Goal: Information Seeking & Learning: Learn about a topic

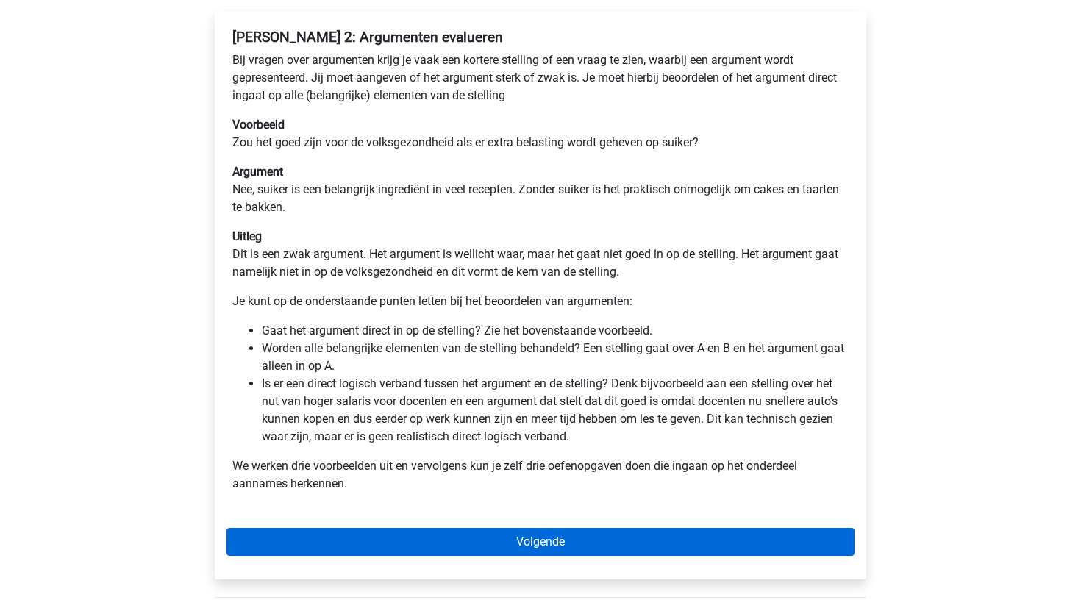
scroll to position [246, 0]
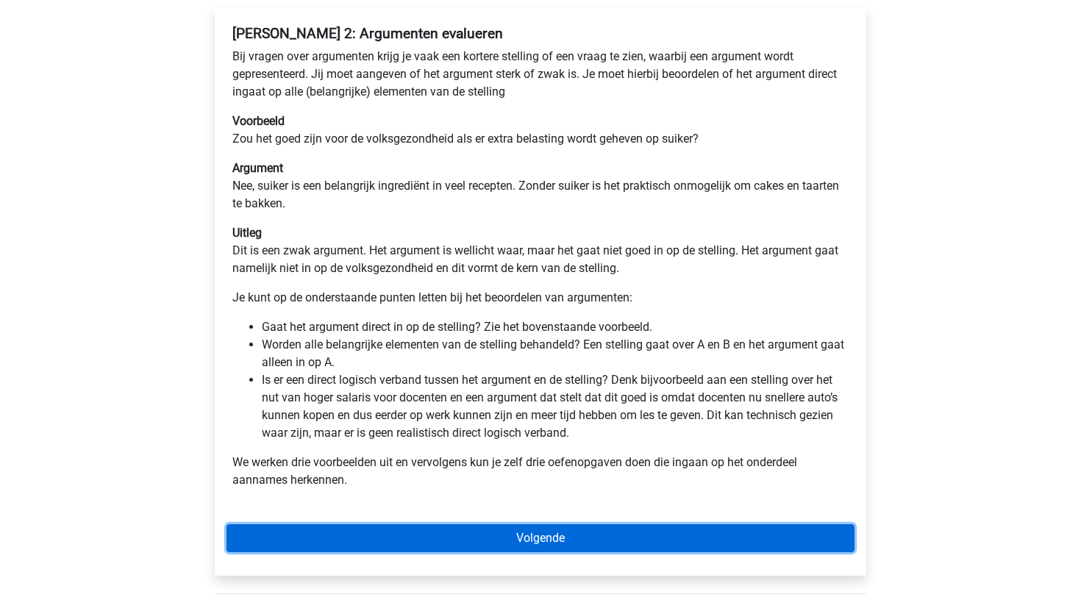
click at [452, 540] on link "Volgende" at bounding box center [540, 538] width 628 height 28
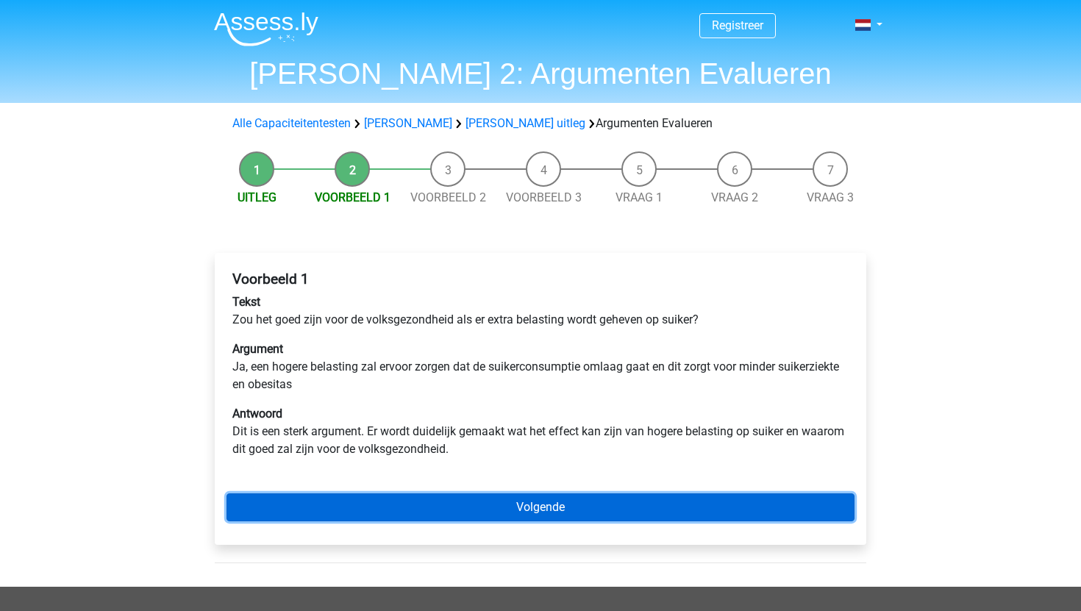
click at [500, 509] on link "Volgende" at bounding box center [540, 507] width 628 height 28
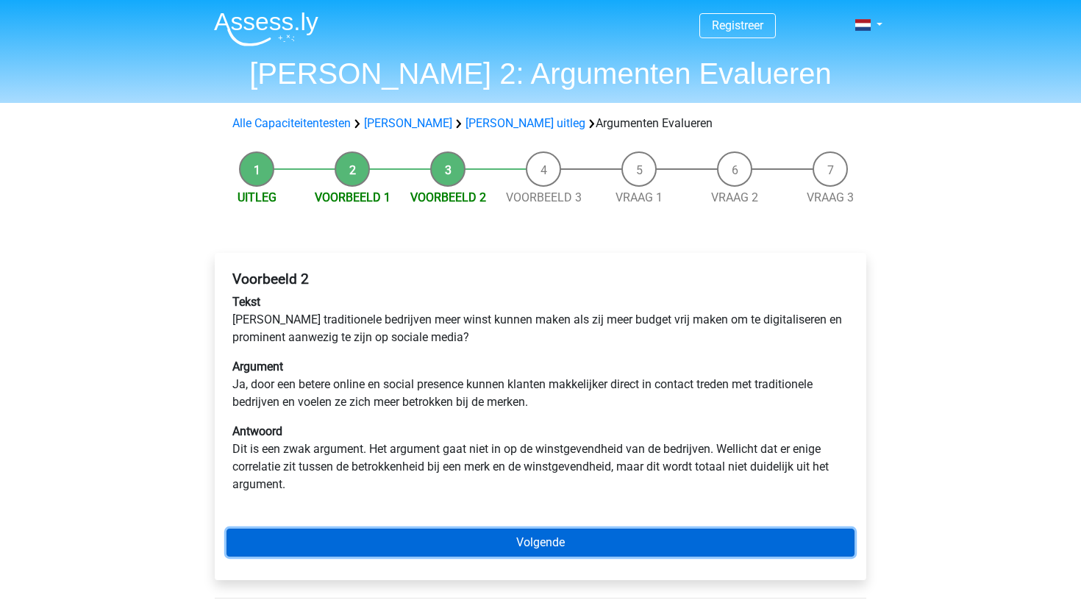
click at [487, 546] on link "Volgende" at bounding box center [540, 543] width 628 height 28
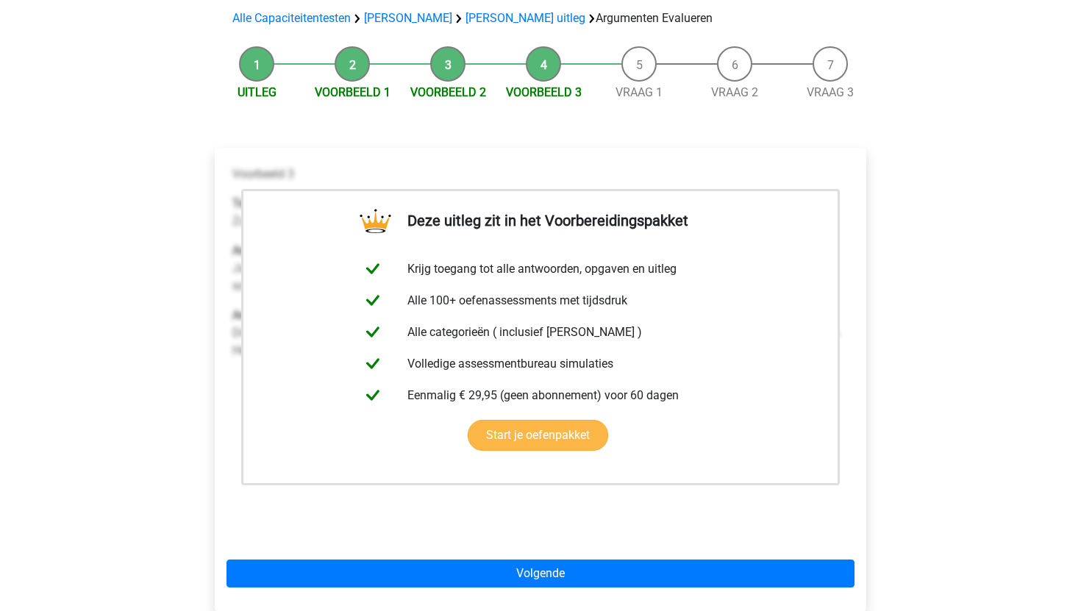
scroll to position [204, 0]
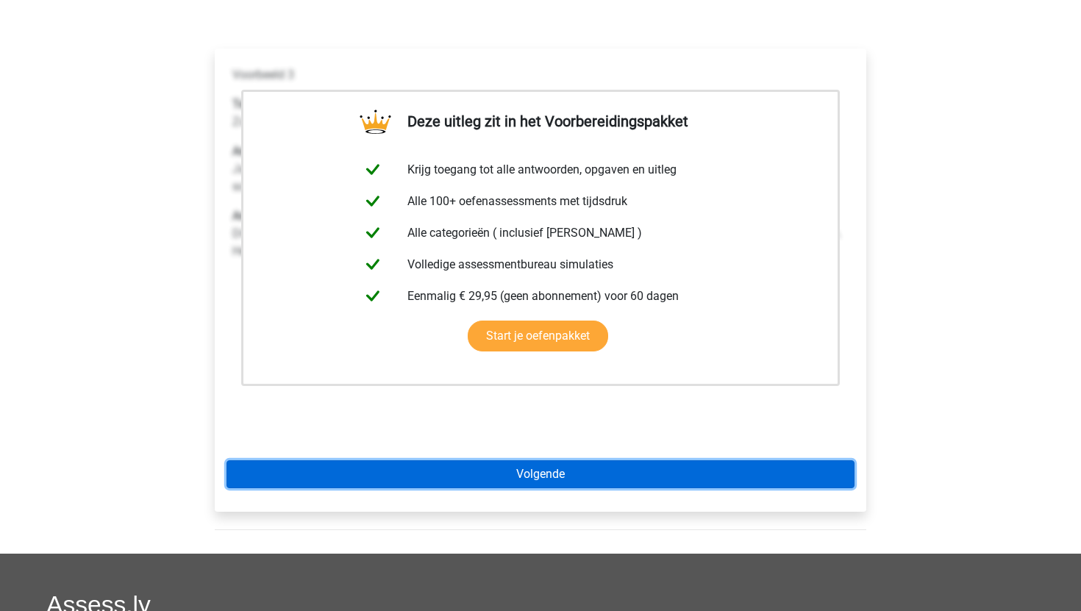
click at [512, 474] on link "Volgende" at bounding box center [540, 474] width 628 height 28
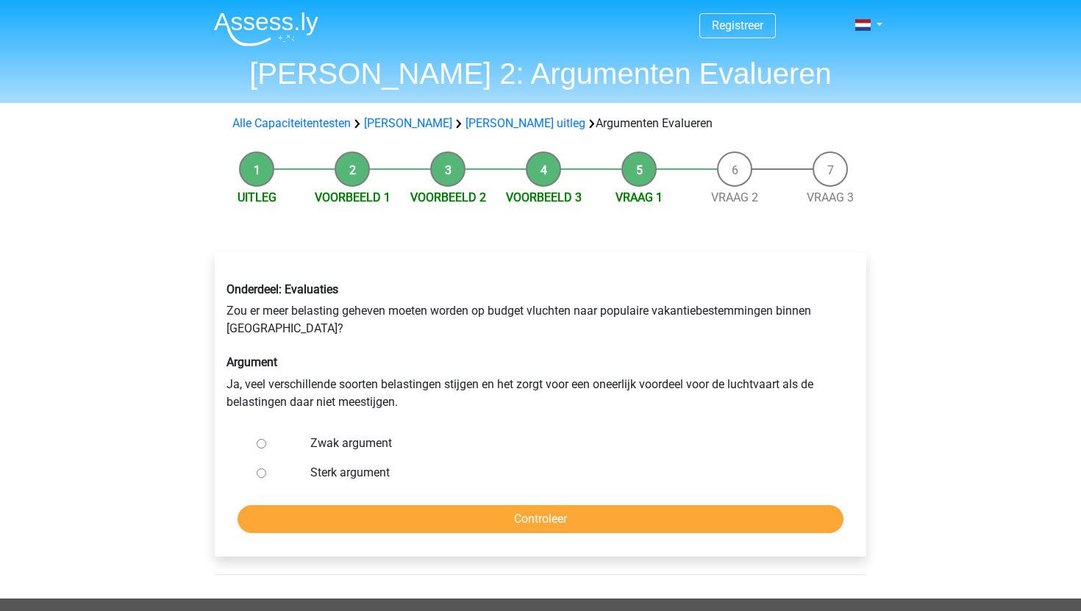
click at [257, 446] on input "Zwak argument" at bounding box center [262, 444] width 10 height 10
radio input "true"
click at [476, 524] on input "Controleer" at bounding box center [540, 519] width 606 height 28
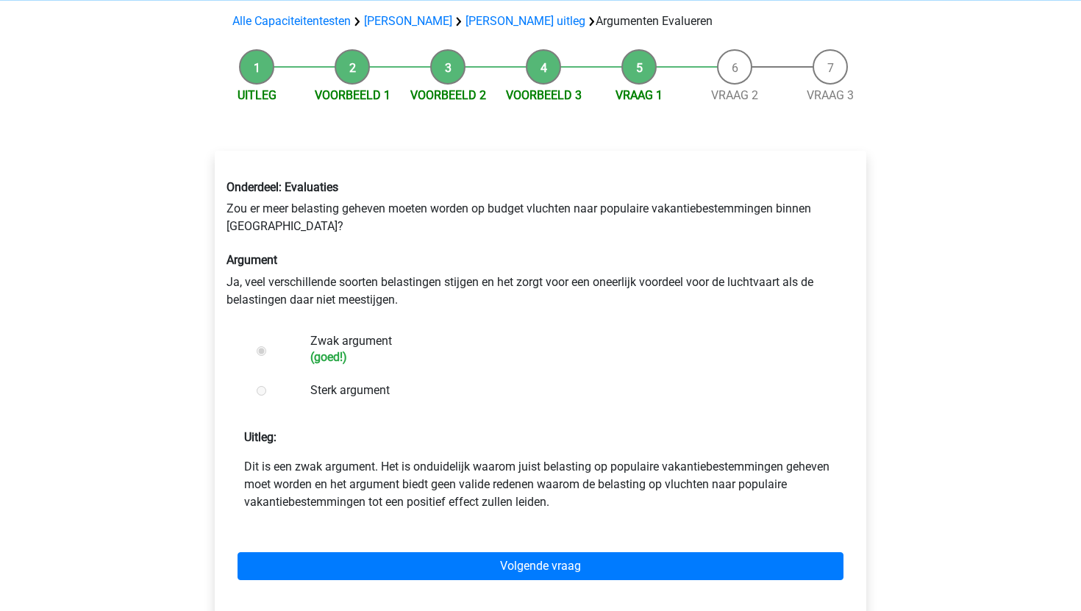
scroll to position [104, 0]
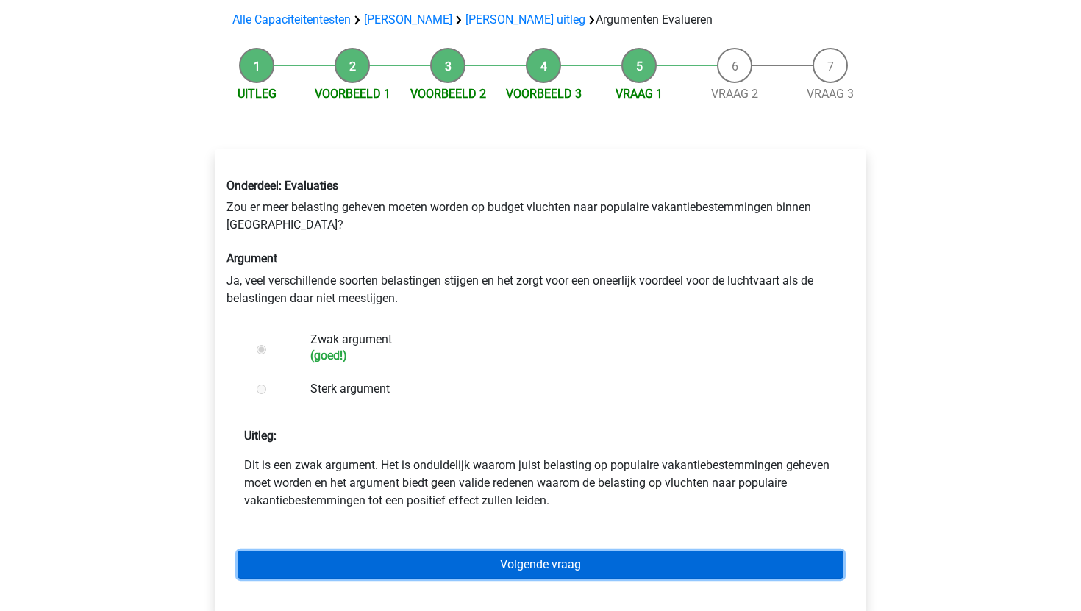
click at [479, 565] on link "Volgende vraag" at bounding box center [540, 565] width 606 height 28
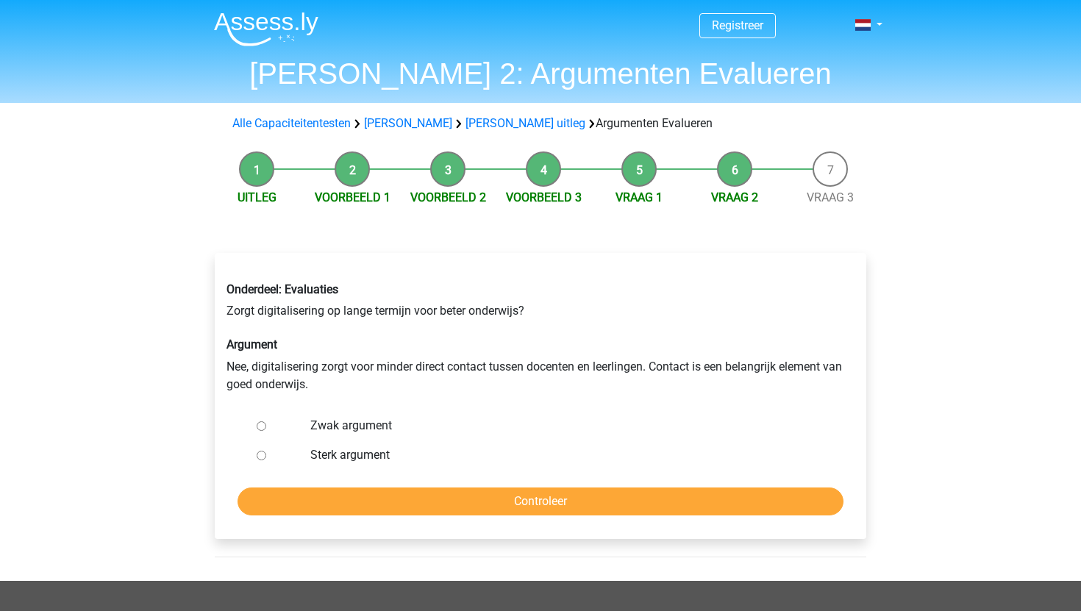
click at [260, 454] on input "Sterk argument" at bounding box center [262, 456] width 10 height 10
radio input "true"
click at [384, 508] on input "Controleer" at bounding box center [540, 501] width 606 height 28
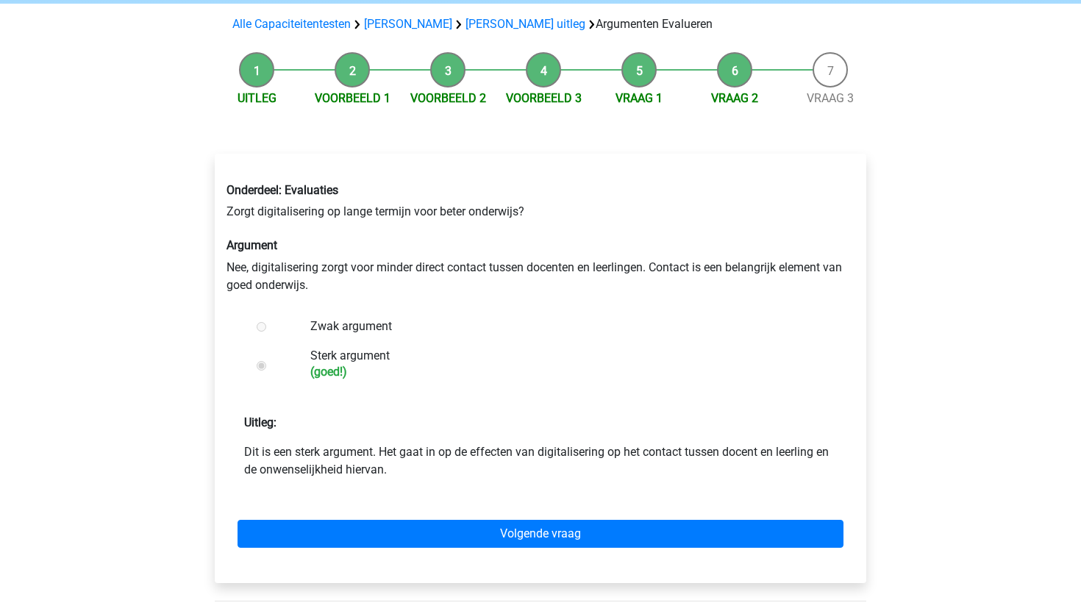
scroll to position [104, 0]
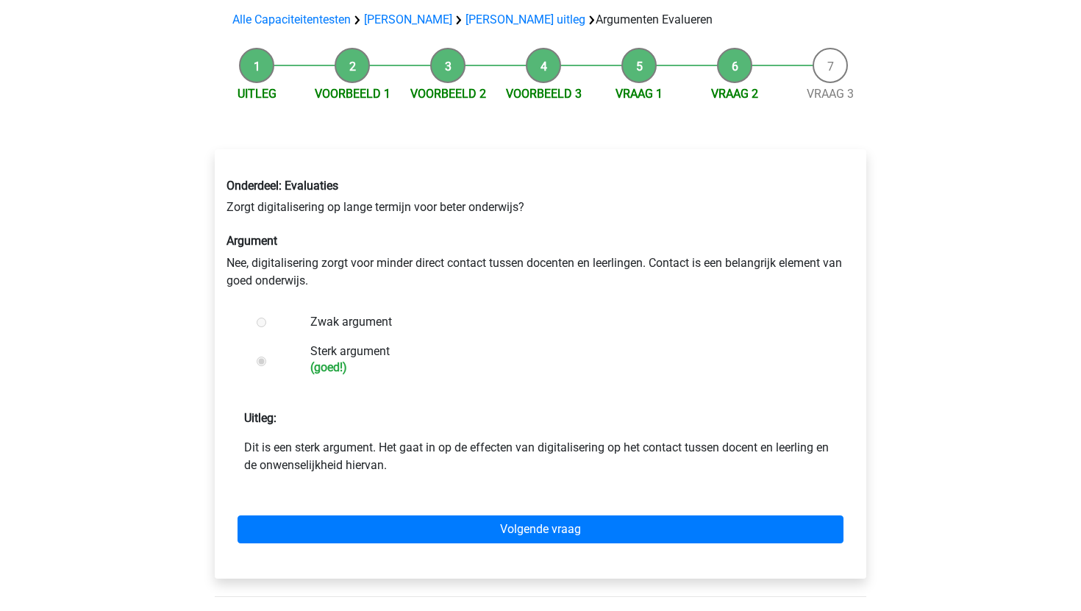
click at [487, 510] on div "Volgende vraag" at bounding box center [540, 526] width 628 height 81
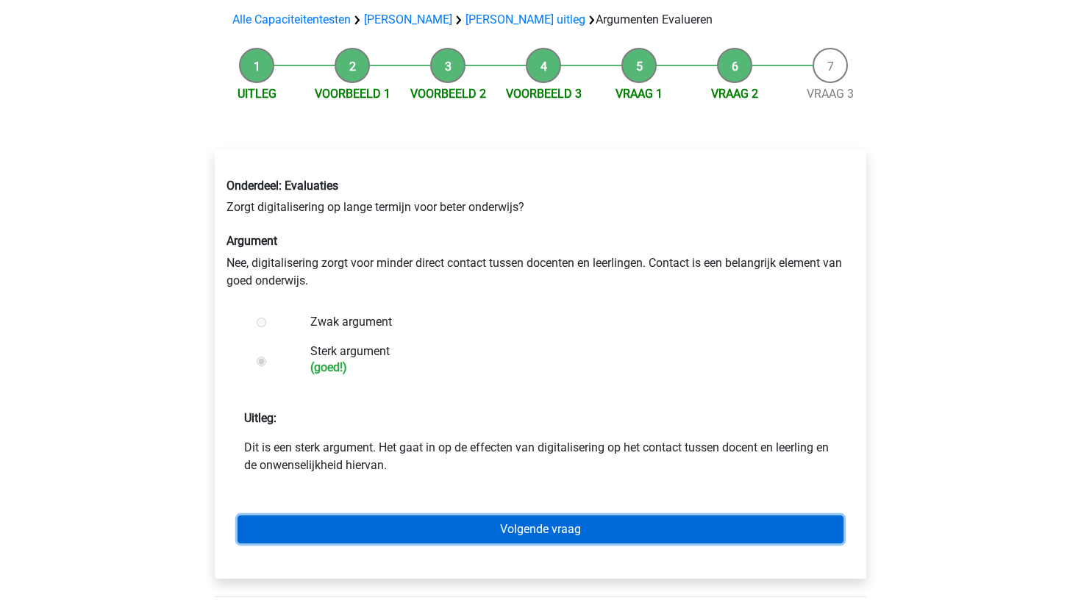
click at [477, 537] on link "Volgende vraag" at bounding box center [540, 529] width 606 height 28
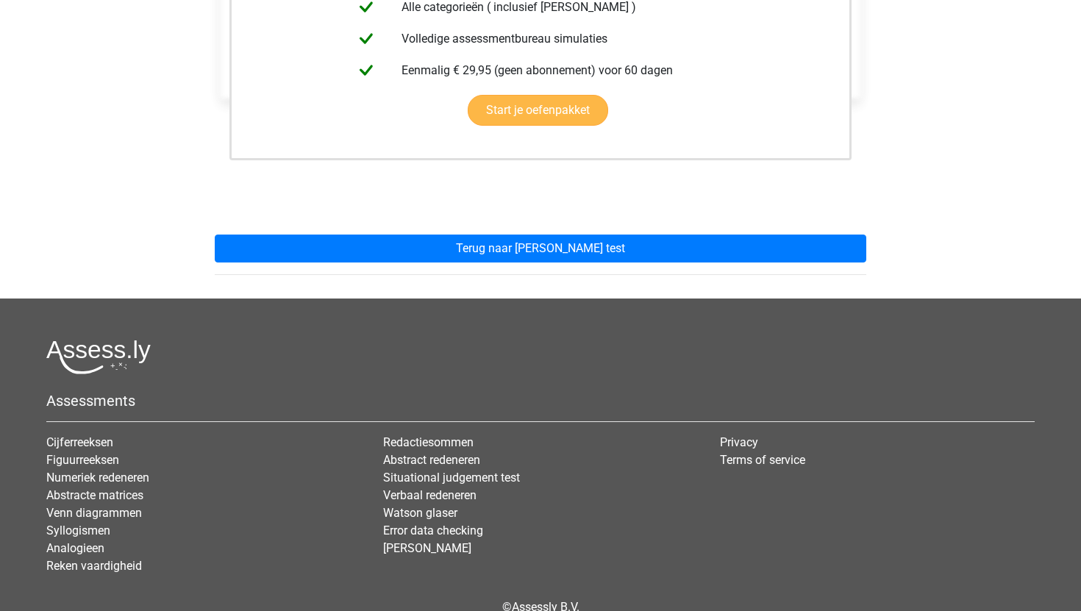
scroll to position [420, 0]
